Goal: Transaction & Acquisition: Purchase product/service

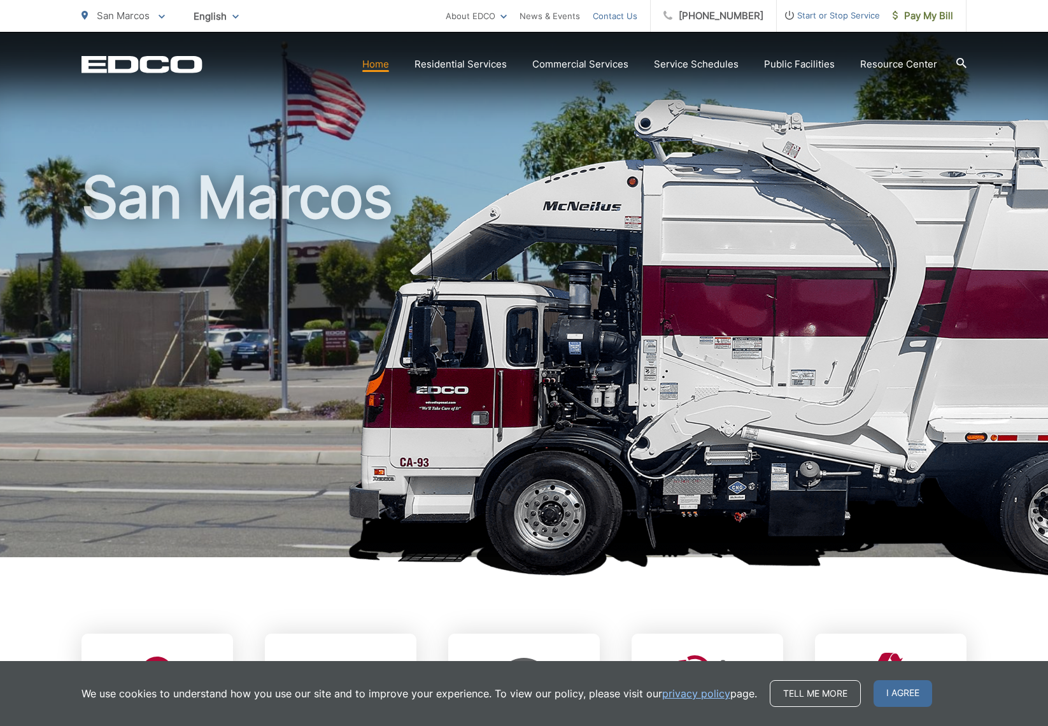
click at [636, 17] on link "Contact Us" at bounding box center [615, 15] width 45 height 15
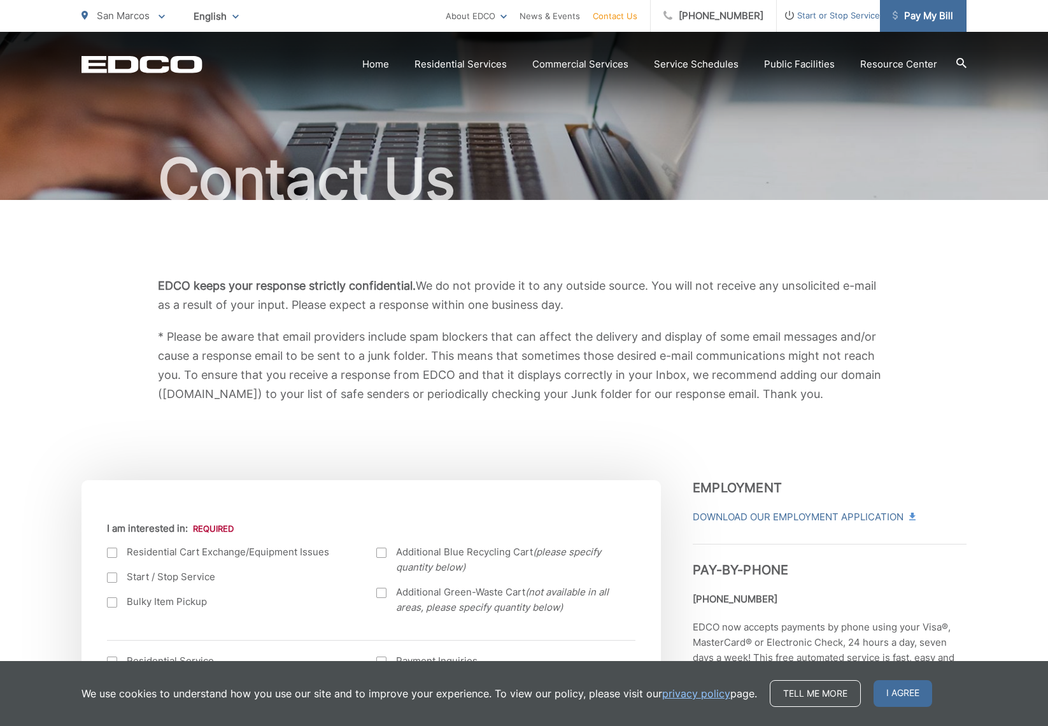
scroll to position [52, 0]
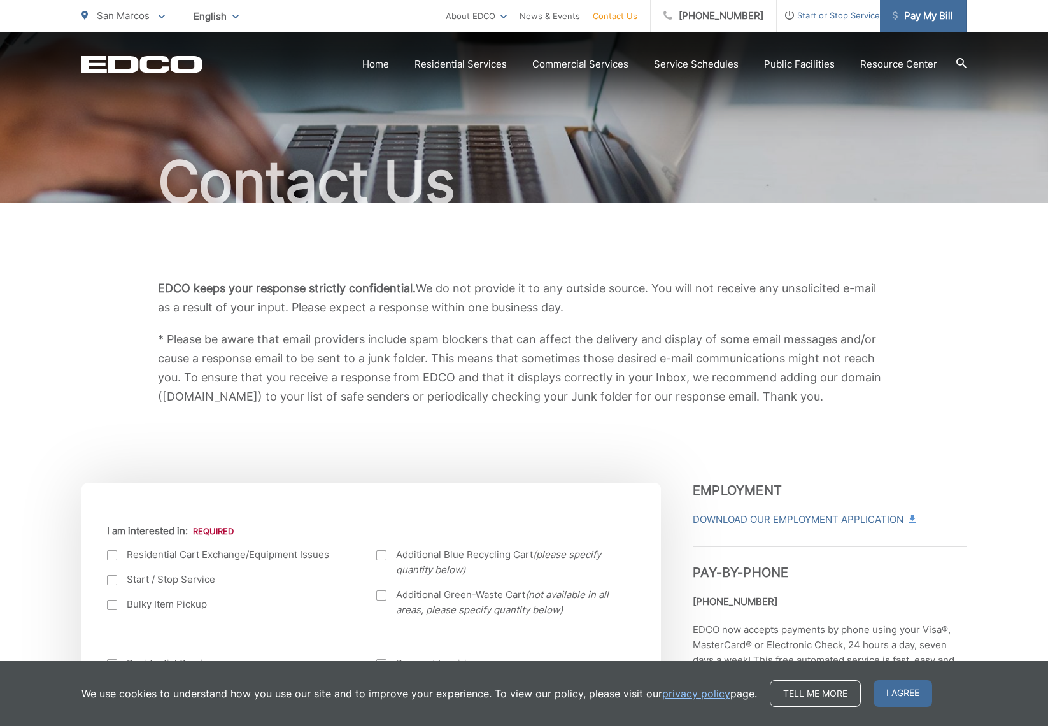
click at [904, 13] on span "Pay My Bill" at bounding box center [923, 15] width 60 height 15
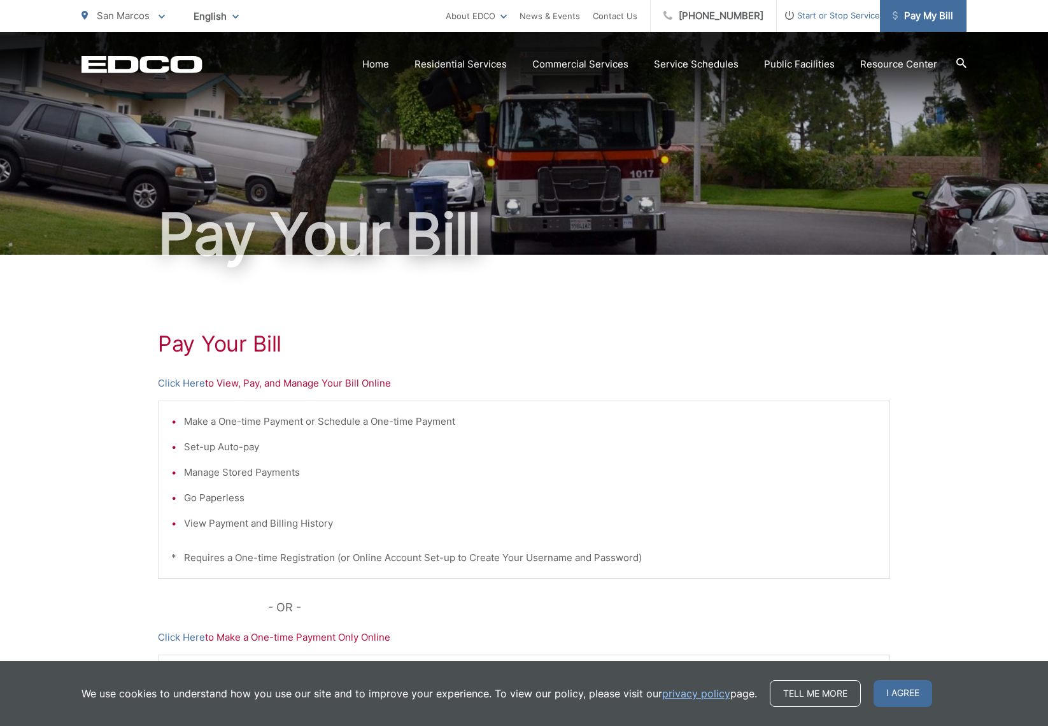
click at [914, 16] on span "Pay My Bill" at bounding box center [923, 15] width 60 height 15
click at [900, 700] on span "I agree" at bounding box center [903, 693] width 59 height 27
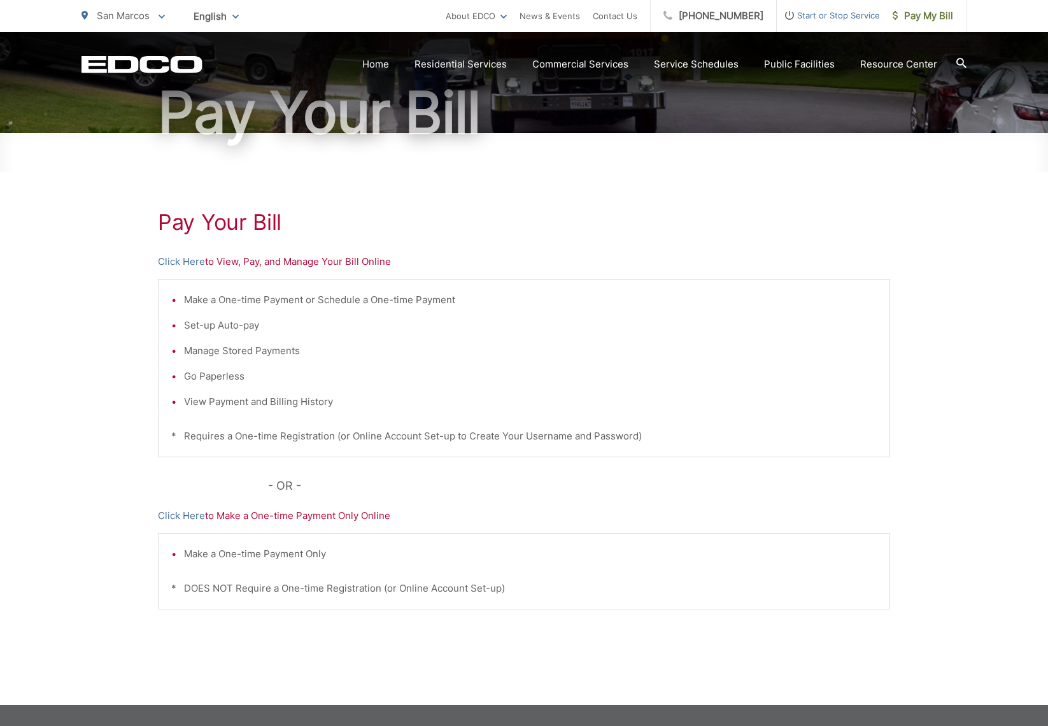
scroll to position [122, 0]
click at [183, 261] on link "Click Here" at bounding box center [181, 260] width 47 height 15
